Goal: Book appointment/travel/reservation

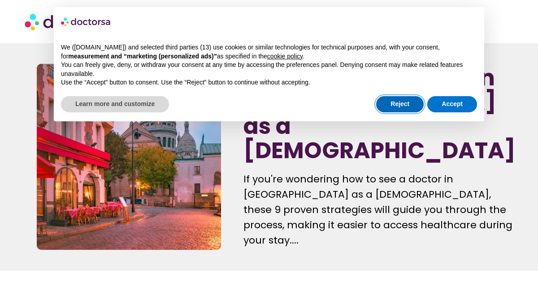
click at [402, 104] on button "Reject" at bounding box center [400, 104] width 48 height 16
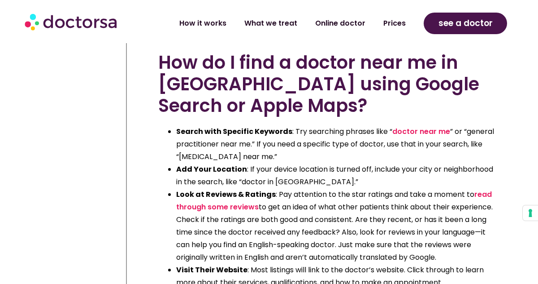
scroll to position [2735, 0]
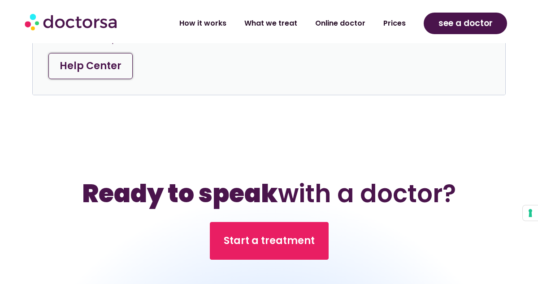
scroll to position [4229, 0]
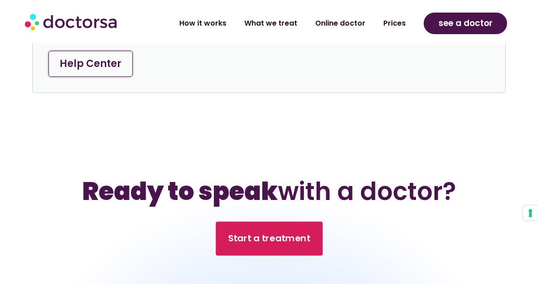
click at [289, 232] on span "Start a treatment" at bounding box center [269, 238] width 82 height 13
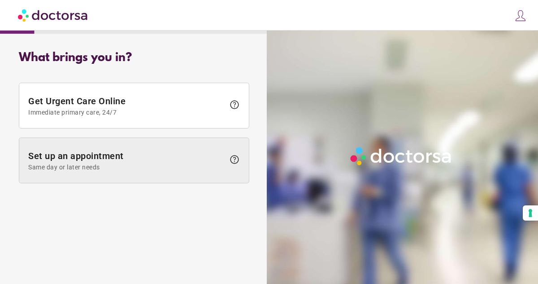
click at [170, 175] on span at bounding box center [134, 160] width 230 height 45
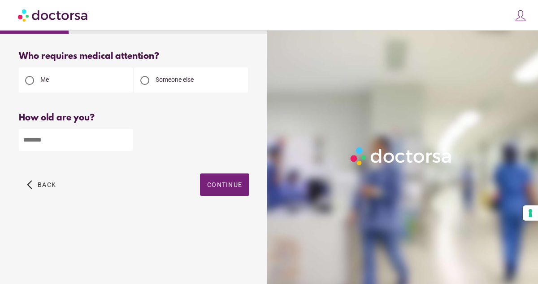
click at [175, 83] on span "Someone else" at bounding box center [175, 79] width 38 height 7
click at [103, 73] on div "Me" at bounding box center [76, 79] width 114 height 25
click at [98, 79] on div "Me" at bounding box center [76, 79] width 114 height 25
click at [44, 77] on span "Me" at bounding box center [44, 79] width 9 height 7
click at [39, 145] on input "number" at bounding box center [76, 140] width 114 height 22
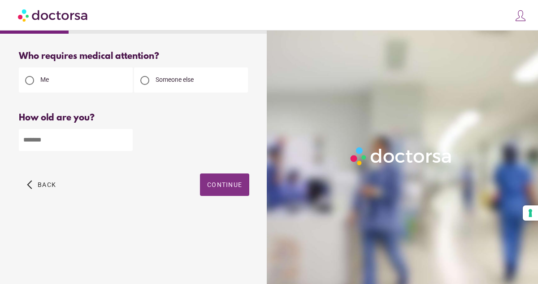
type input "**"
click at [225, 190] on span "button" at bounding box center [224, 184] width 49 height 22
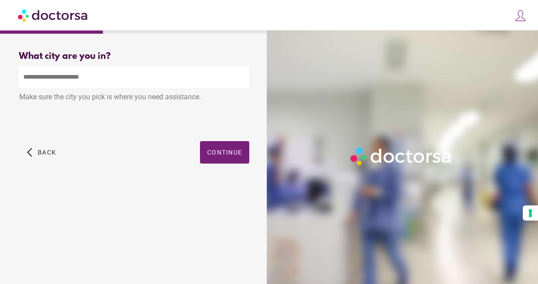
click at [123, 85] on input "text" at bounding box center [134, 77] width 231 height 22
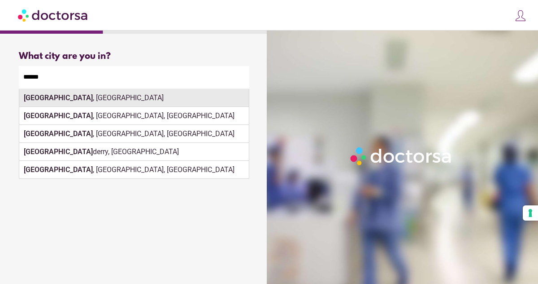
click at [199, 100] on div "[GEOGRAPHIC_DATA] , [GEOGRAPHIC_DATA]" at bounding box center [134, 98] width 230 height 18
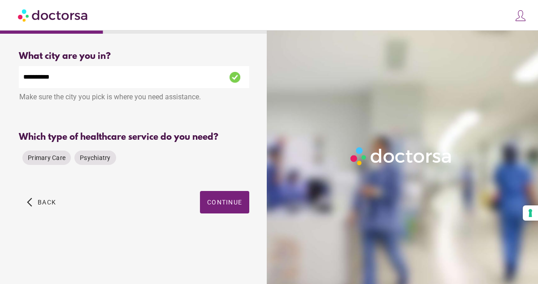
click at [165, 78] on input "**********" at bounding box center [134, 77] width 231 height 22
type input "*"
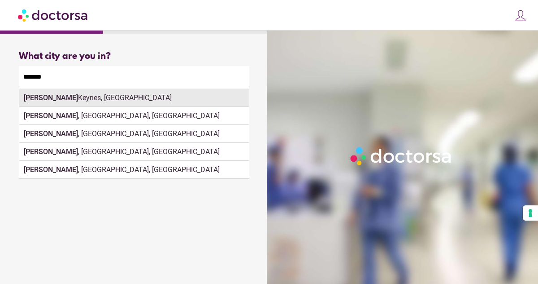
click at [159, 102] on div "[PERSON_NAME], [GEOGRAPHIC_DATA]" at bounding box center [134, 98] width 230 height 18
type input "**********"
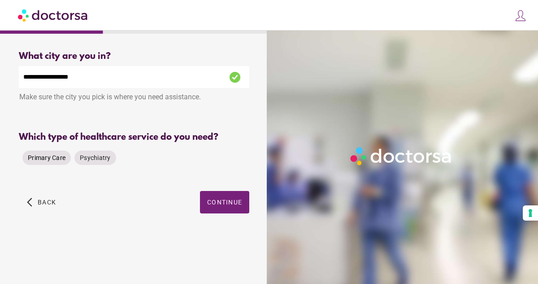
click at [55, 160] on span "Primary Care" at bounding box center [47, 157] width 38 height 7
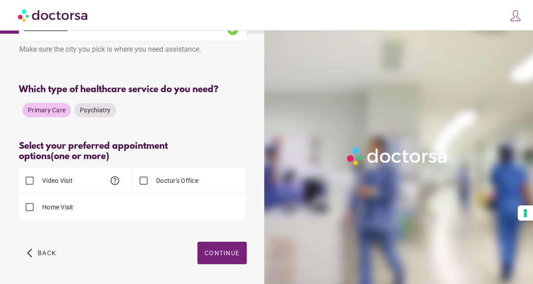
scroll to position [53, 0]
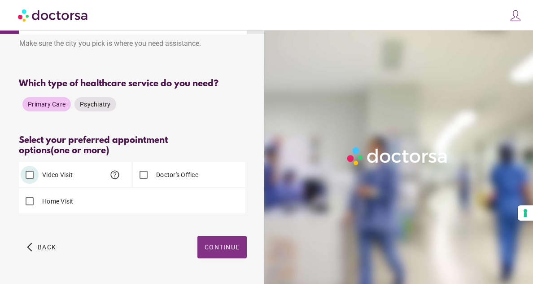
click at [231, 255] on span "button" at bounding box center [221, 247] width 49 height 22
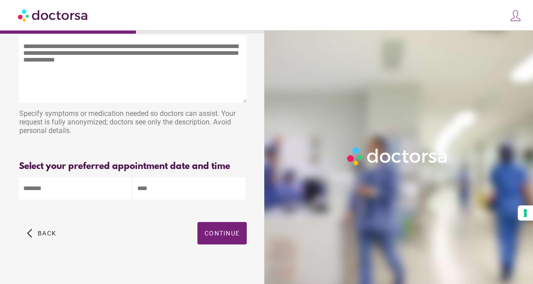
scroll to position [42, 0]
